Goal: Information Seeking & Learning: Learn about a topic

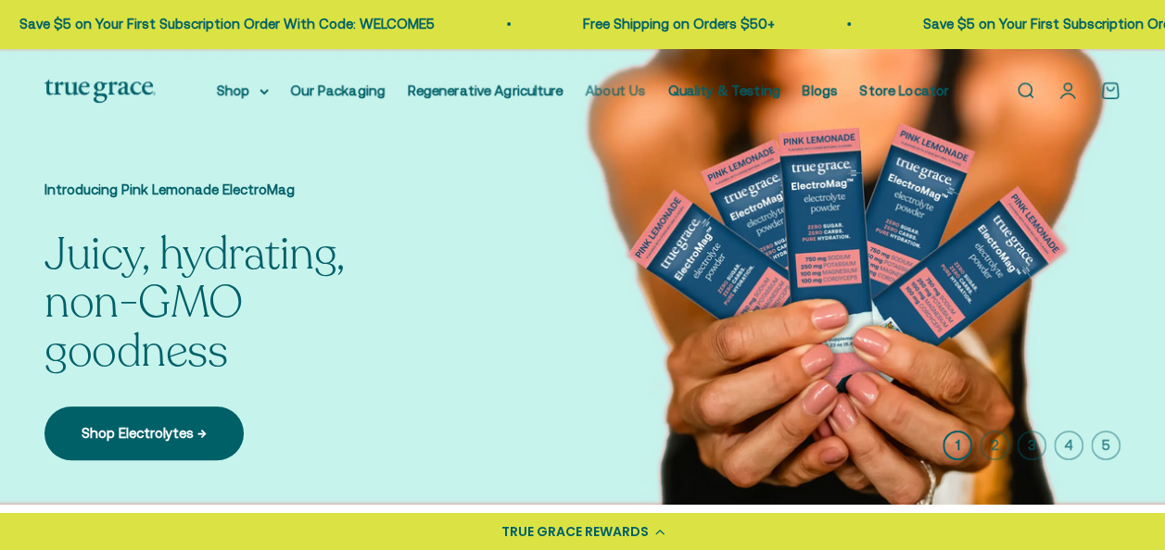
click at [623, 91] on link "About Us" at bounding box center [616, 90] width 60 height 16
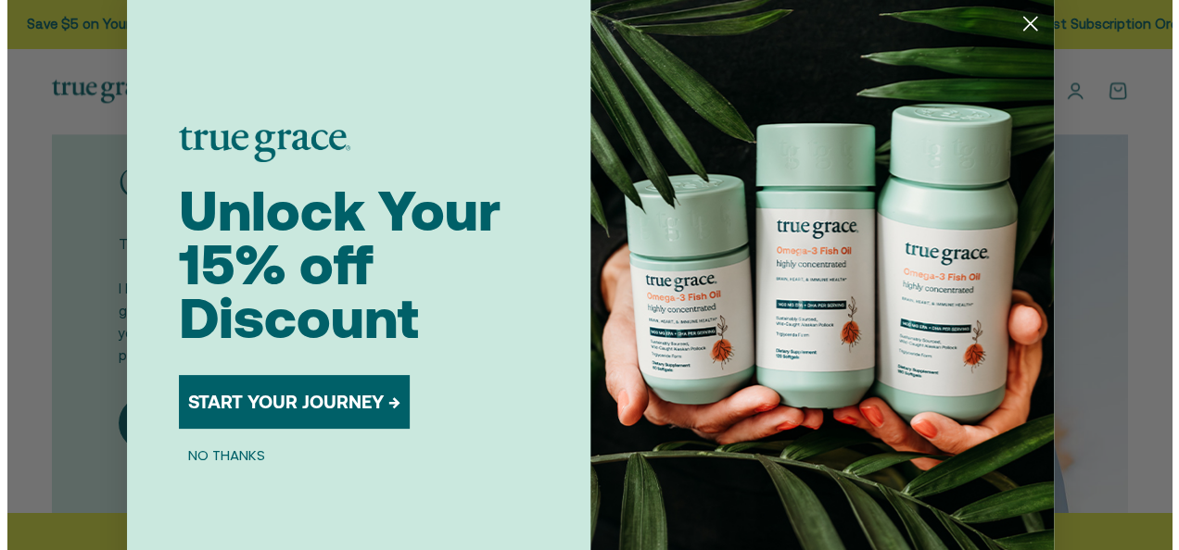
scroll to position [1119, 0]
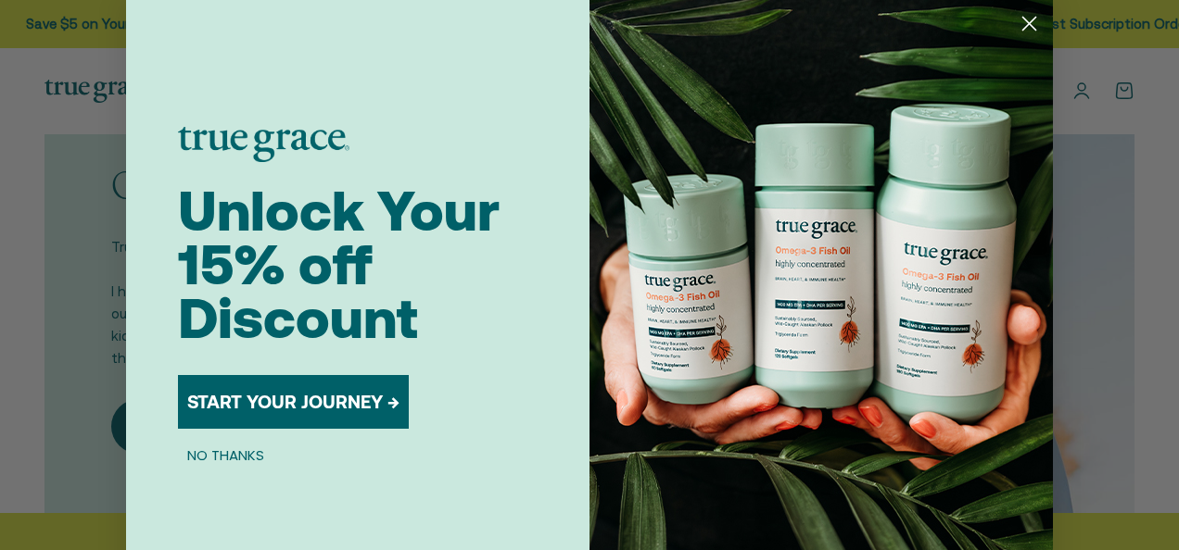
click at [1019, 11] on circle "Close dialog" at bounding box center [1029, 23] width 31 height 31
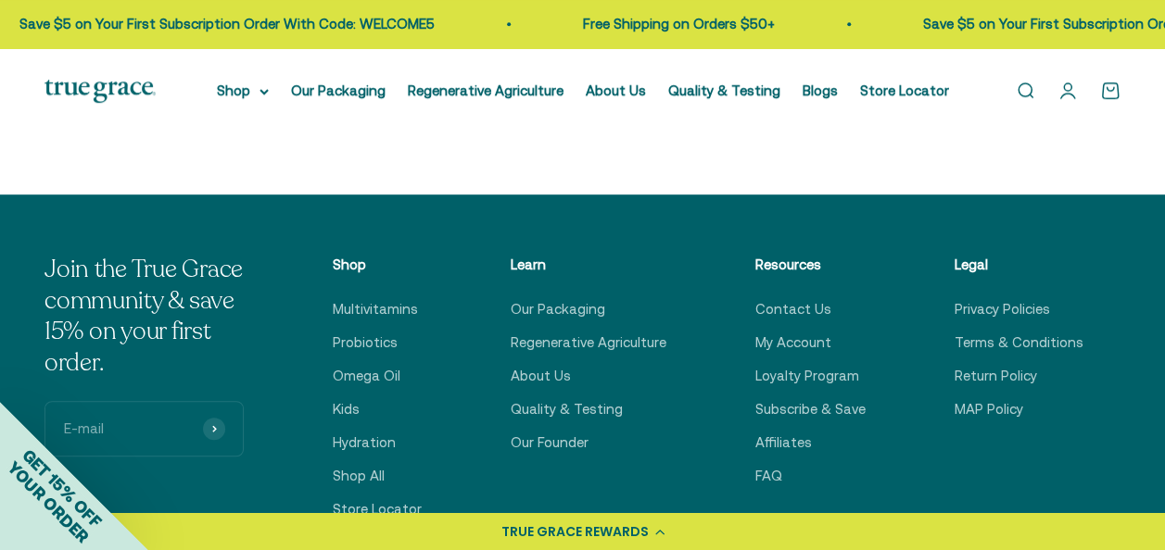
scroll to position [4078, 0]
